Goal: Transaction & Acquisition: Book appointment/travel/reservation

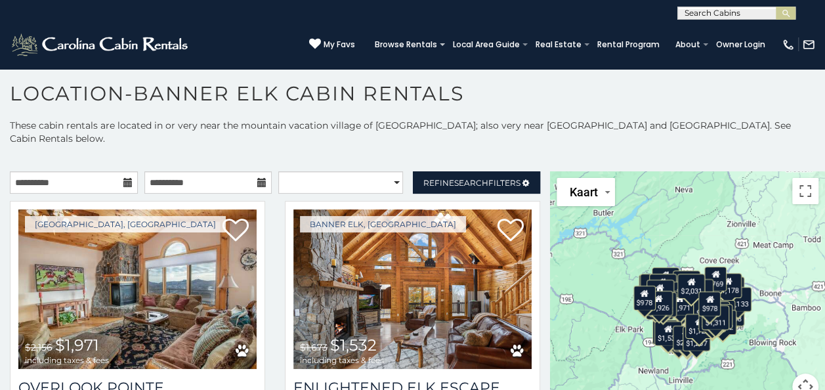
scroll to position [4530, 0]
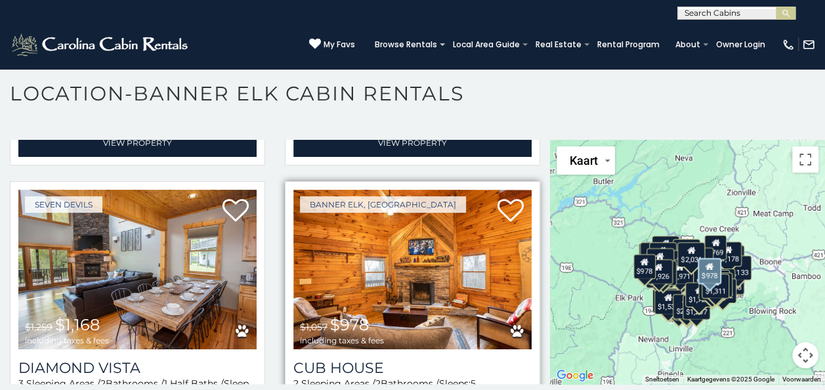
click at [441, 204] on img at bounding box center [412, 270] width 238 height 160
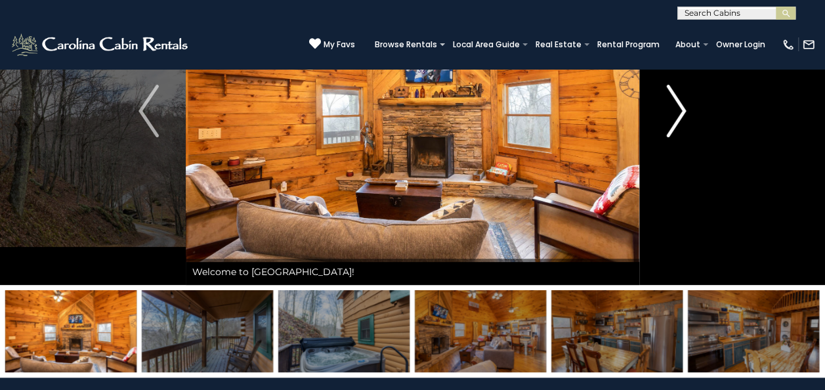
scroll to position [66, 0]
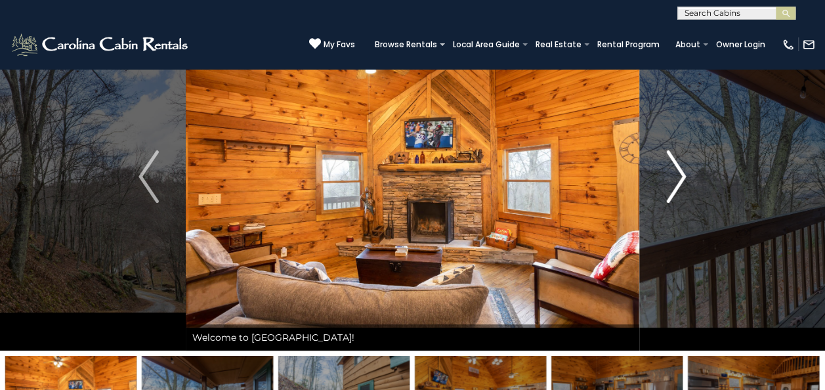
click at [678, 186] on img "Next" at bounding box center [676, 176] width 20 height 53
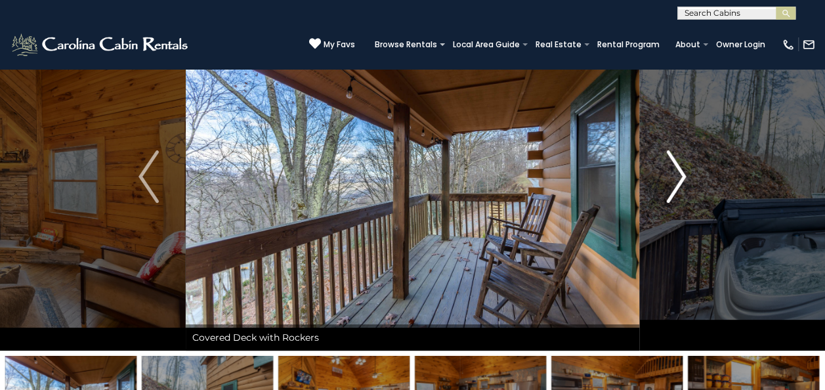
click at [678, 186] on img "Next" at bounding box center [676, 176] width 20 height 53
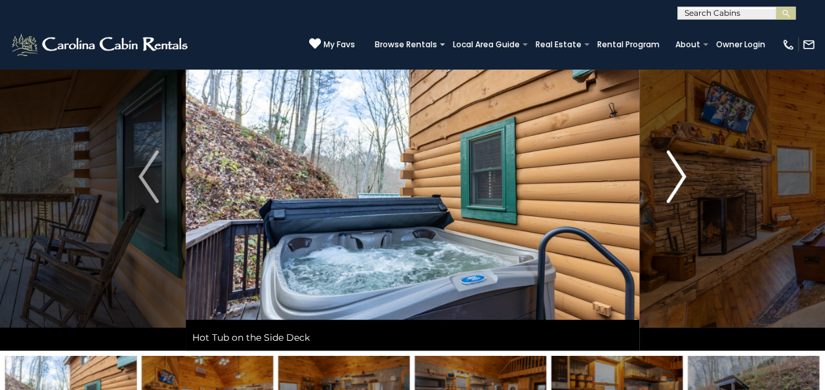
click at [678, 186] on img "Next" at bounding box center [676, 176] width 20 height 53
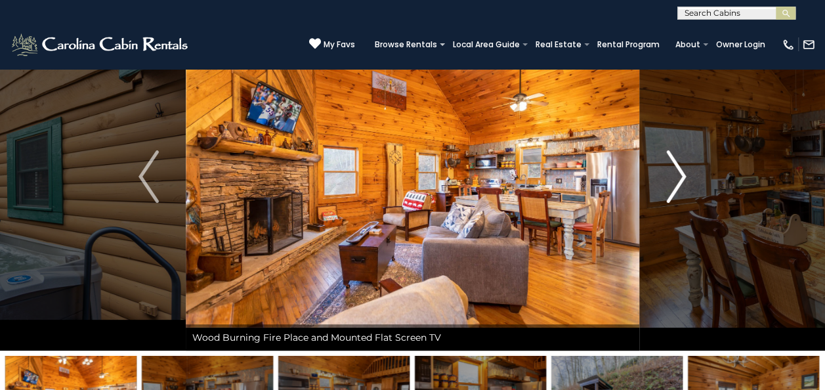
click at [678, 186] on img "Next" at bounding box center [676, 176] width 20 height 53
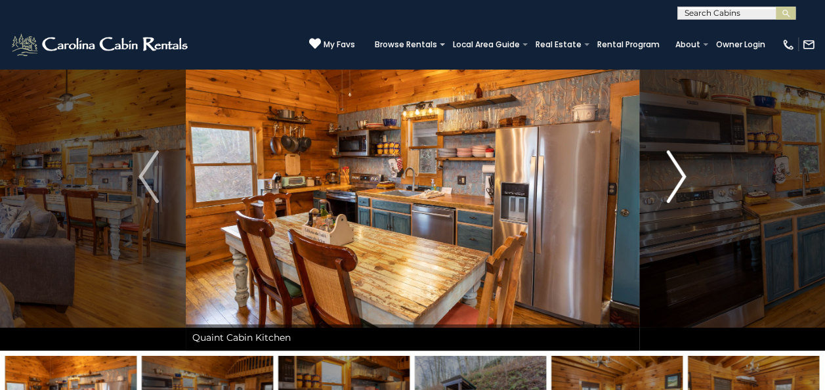
click at [676, 187] on img "Next" at bounding box center [676, 176] width 20 height 53
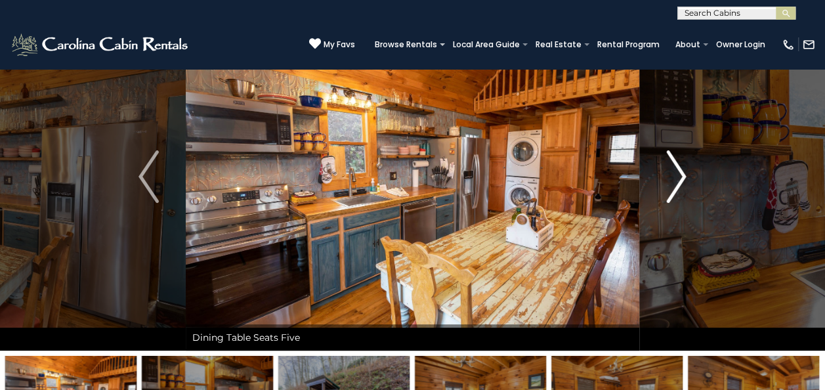
click at [676, 187] on img "Next" at bounding box center [676, 176] width 20 height 53
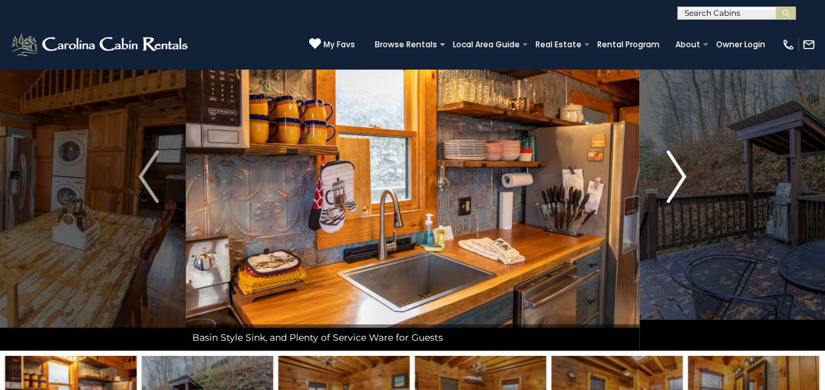
click at [676, 187] on img "Next" at bounding box center [676, 176] width 20 height 53
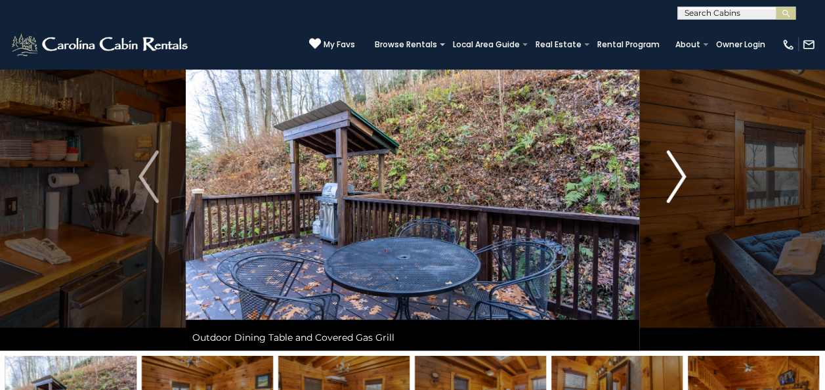
click at [676, 187] on img "Next" at bounding box center [676, 176] width 20 height 53
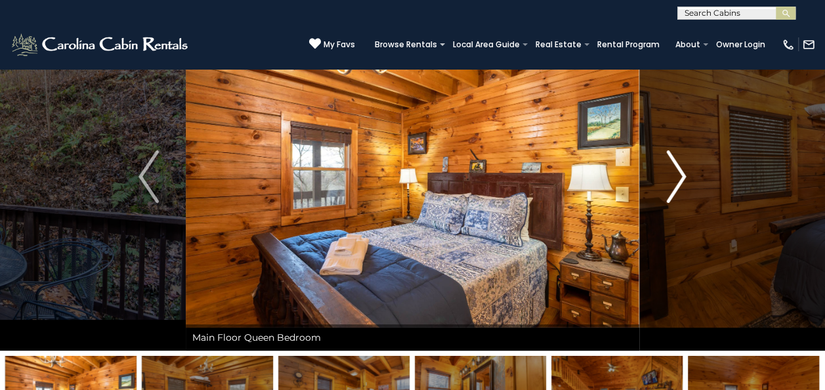
click at [676, 187] on img "Next" at bounding box center [676, 176] width 20 height 53
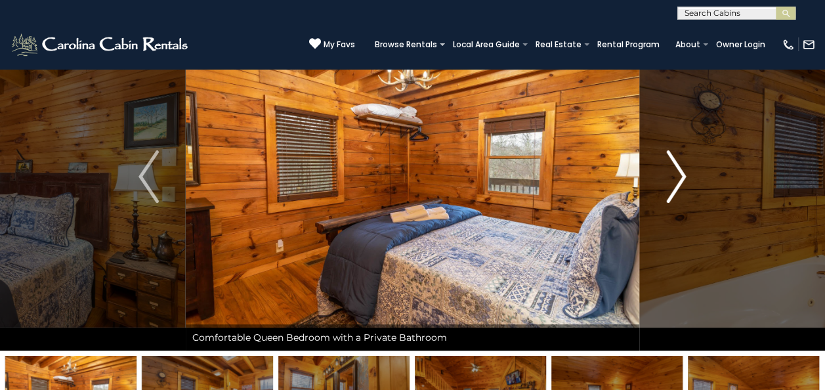
click at [676, 188] on img "Next" at bounding box center [676, 176] width 20 height 53
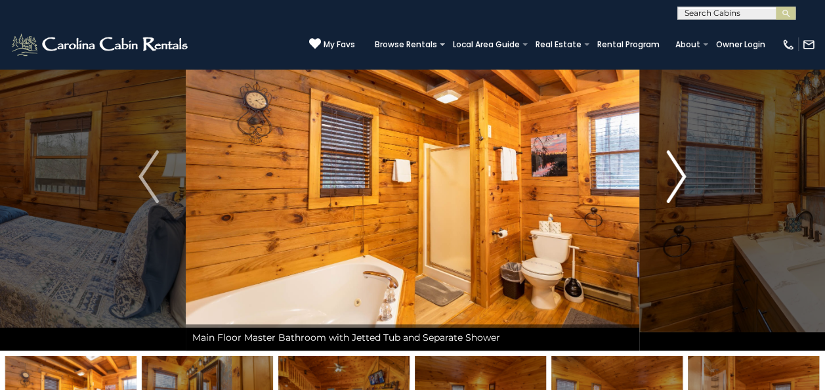
click at [676, 188] on img "Next" at bounding box center [676, 176] width 20 height 53
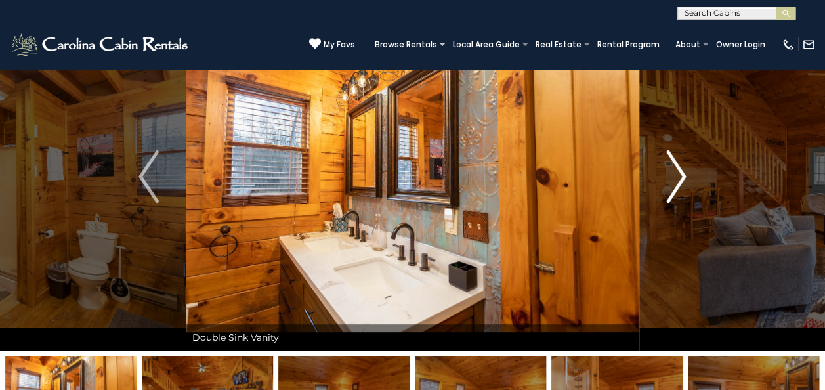
click at [676, 188] on img "Next" at bounding box center [676, 176] width 20 height 53
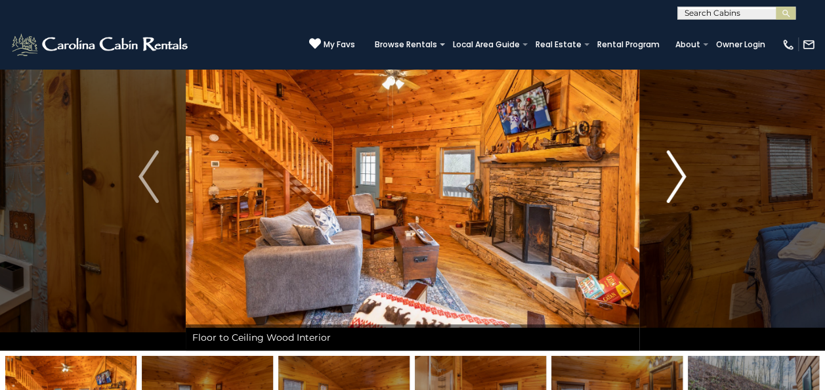
click at [676, 188] on img "Next" at bounding box center [676, 176] width 20 height 53
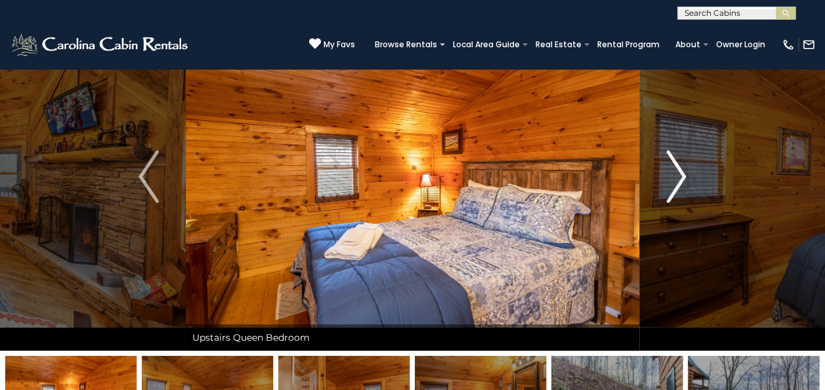
click at [675, 188] on img "Next" at bounding box center [676, 176] width 20 height 53
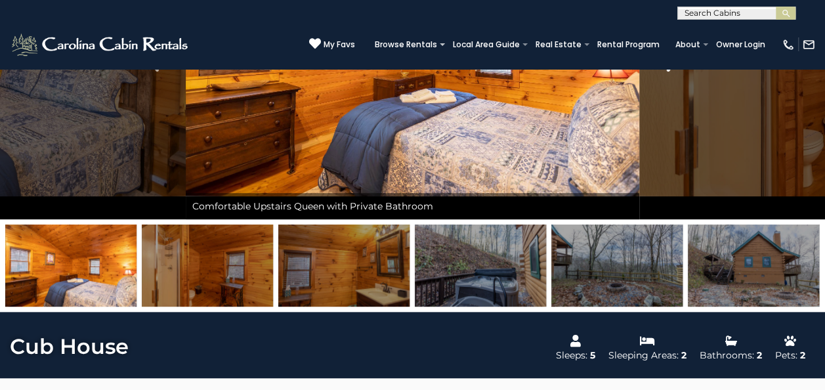
scroll to position [131, 0]
